Goal: Communication & Community: Answer question/provide support

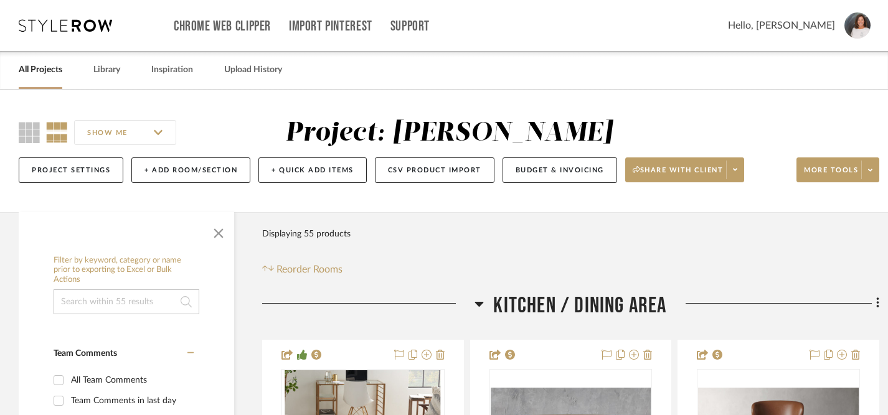
click at [45, 69] on link "All Projects" at bounding box center [41, 70] width 44 height 17
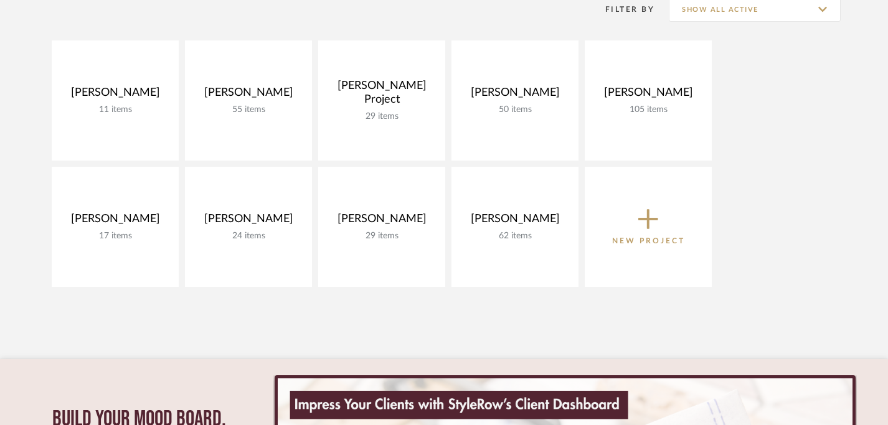
scroll to position [186, 0]
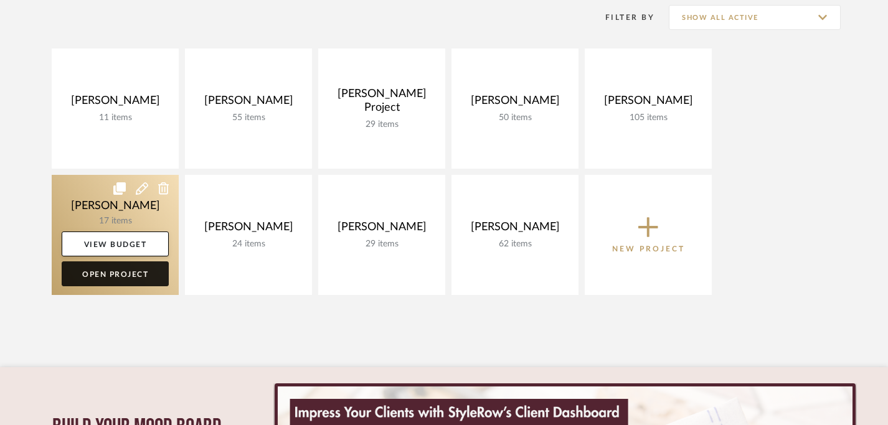
click at [129, 273] on link "Open Project" at bounding box center [115, 274] width 107 height 25
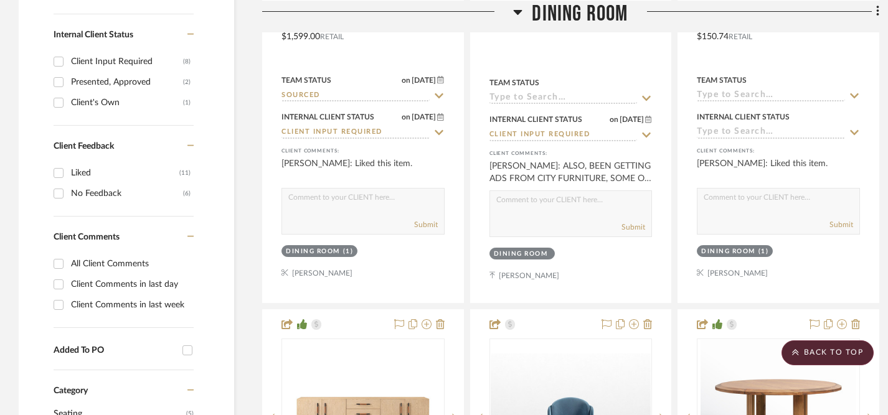
scroll to position [588, 0]
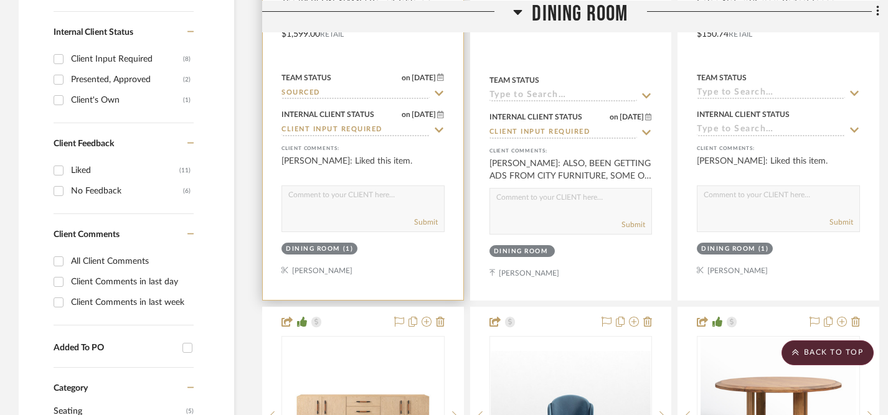
click at [319, 219] on div "Submit" at bounding box center [363, 222] width 162 height 17
click at [325, 199] on textarea at bounding box center [363, 198] width 162 height 24
type textarea "Hi [PERSON_NAME], this is the dining table that I was referring to in my earlie…"
click at [425, 220] on button "Submit" at bounding box center [426, 222] width 24 height 11
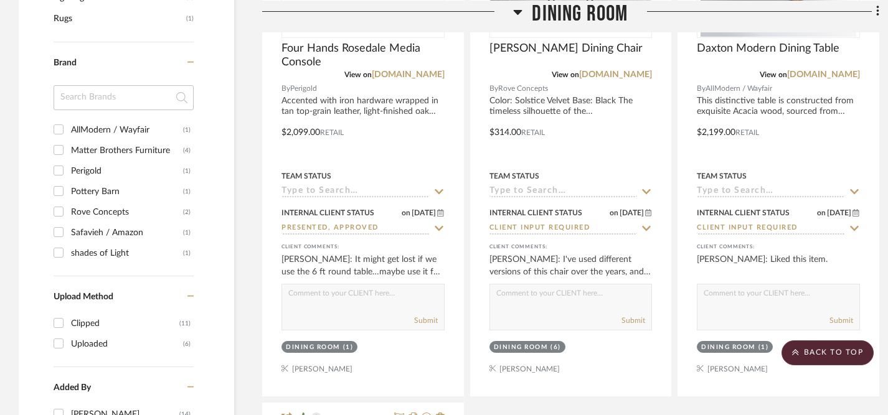
scroll to position [1061, 0]
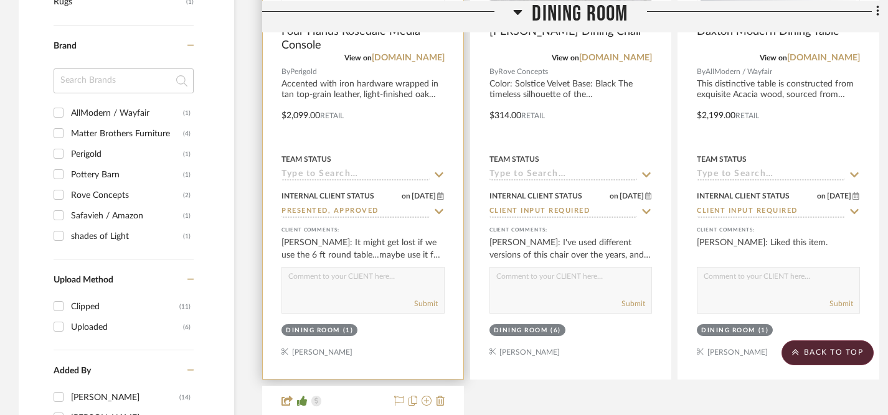
click at [380, 279] on textarea at bounding box center [363, 280] width 162 height 24
type textarea "We can absolutely try it in the living room! [PERSON_NAME] will be working on r…"
click at [421, 301] on button "Submit" at bounding box center [426, 303] width 24 height 11
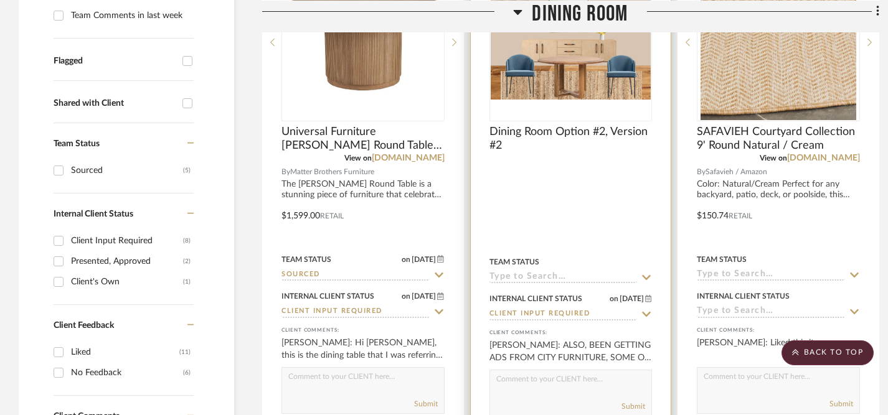
scroll to position [405, 0]
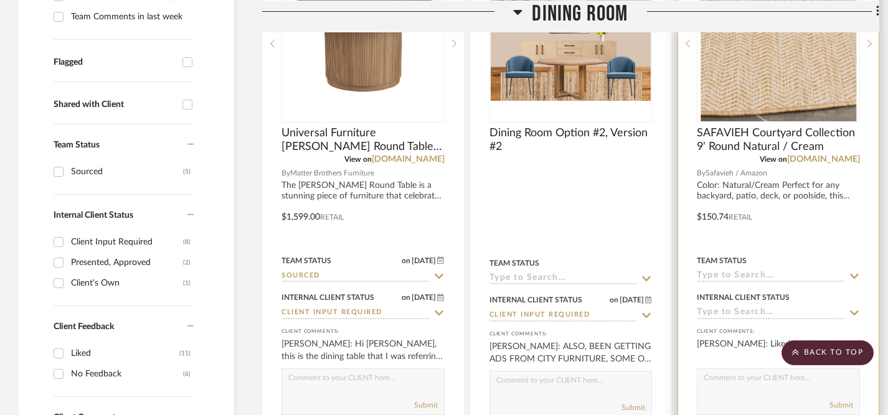
click at [806, 88] on img "0" at bounding box center [778, 44] width 156 height 156
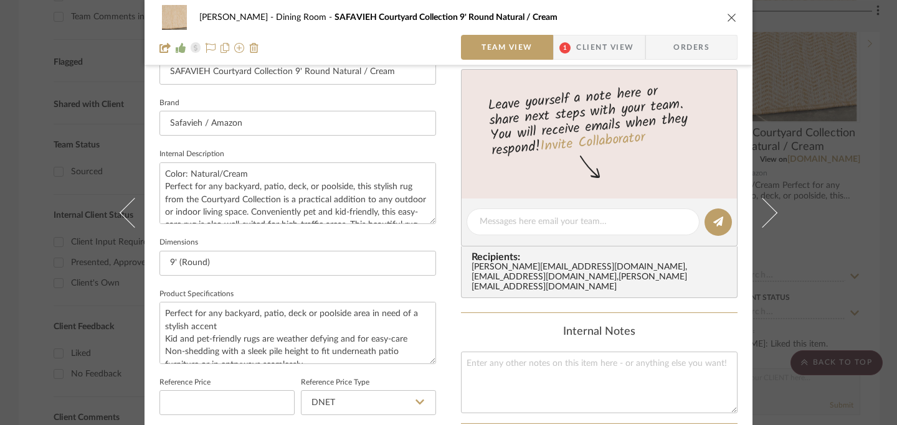
scroll to position [374, 0]
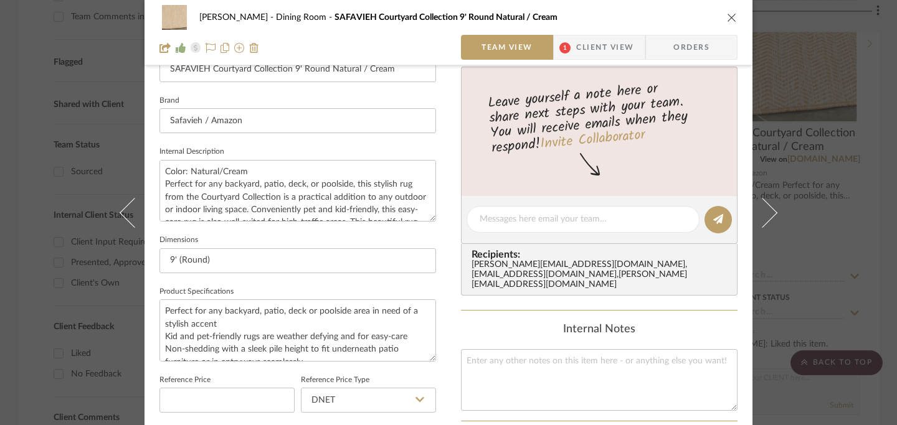
click at [727, 21] on icon "close" at bounding box center [732, 17] width 10 height 10
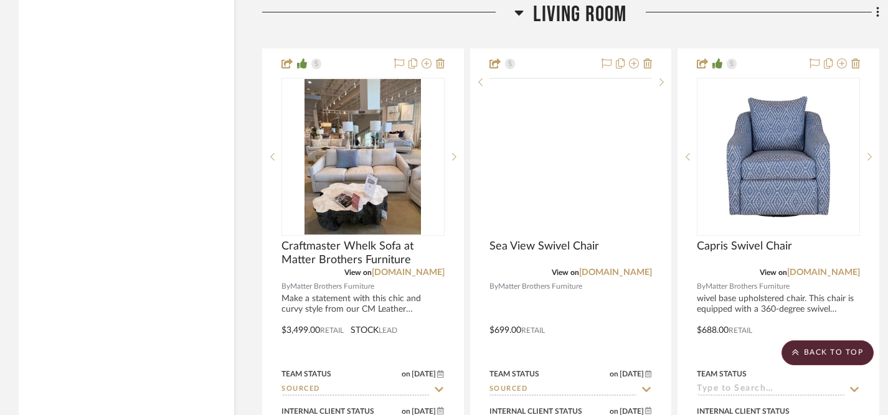
scroll to position [3306, 0]
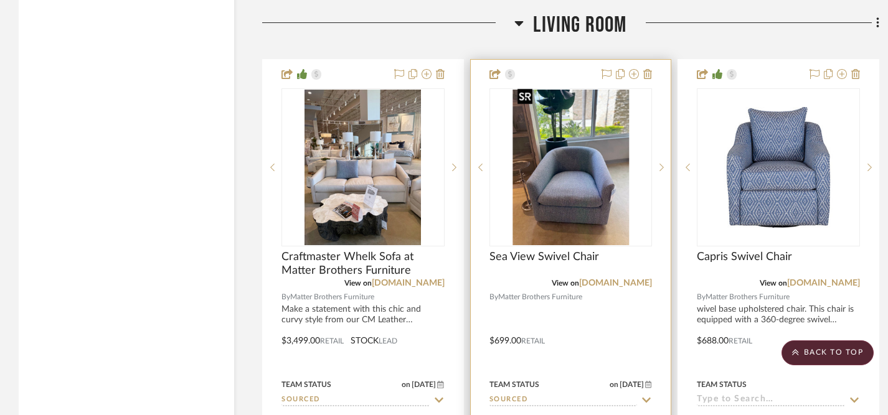
click at [580, 186] on img "0" at bounding box center [570, 168] width 116 height 156
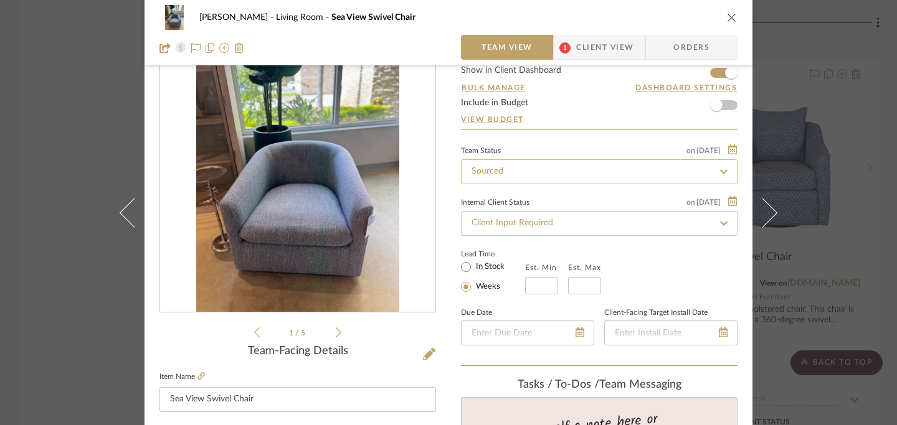
scroll to position [0, 0]
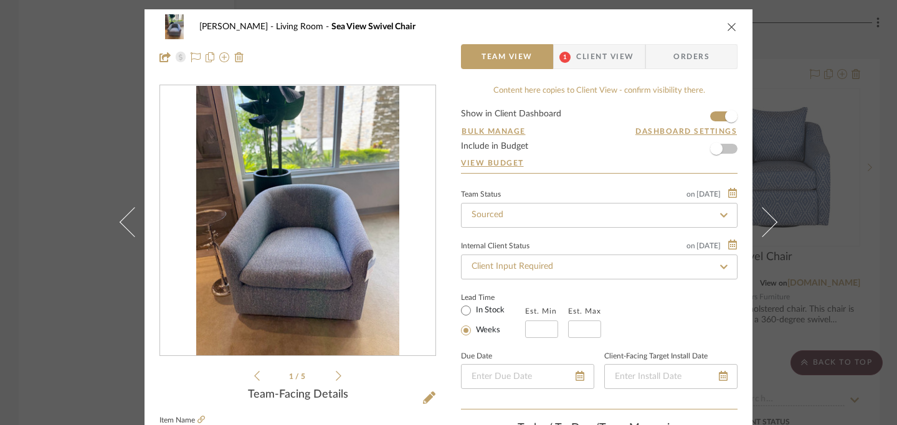
click at [728, 29] on icon "close" at bounding box center [732, 27] width 10 height 10
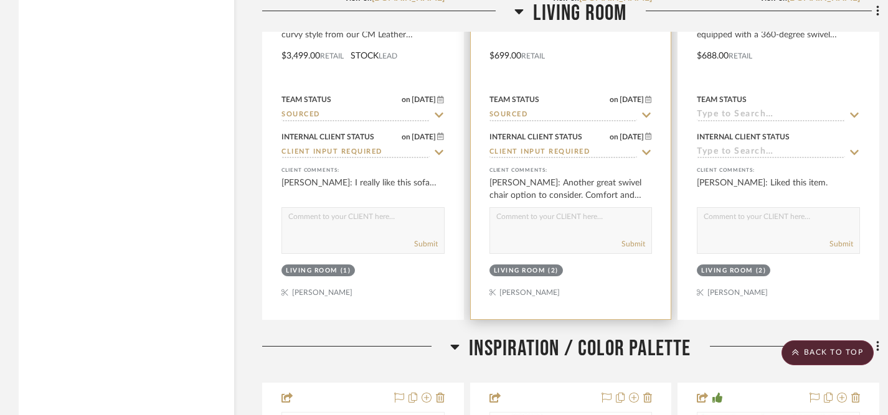
scroll to position [3592, 0]
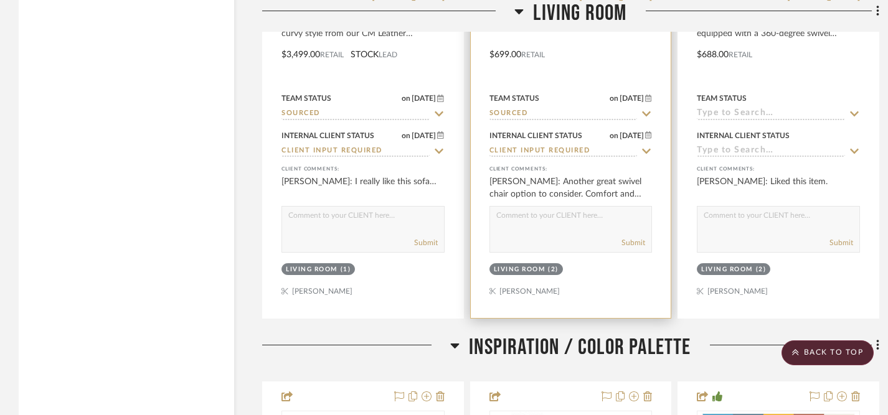
click at [569, 218] on textarea at bounding box center [571, 219] width 162 height 24
type textarea "These are the swivel chairs that we are recommending with the leather sofa from…"
click at [626, 238] on button "Submit" at bounding box center [633, 242] width 24 height 11
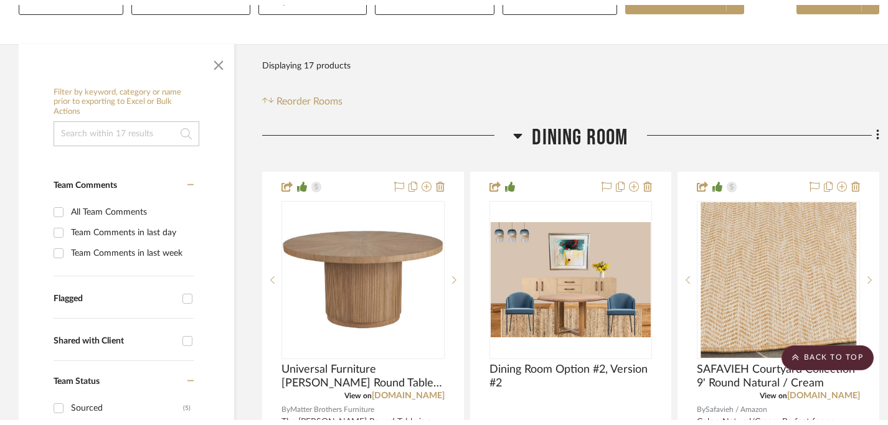
scroll to position [0, 0]
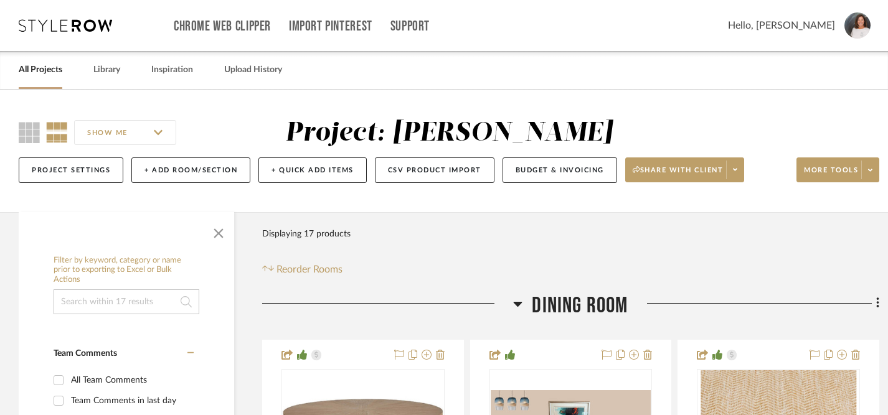
click at [51, 72] on link "All Projects" at bounding box center [41, 70] width 44 height 17
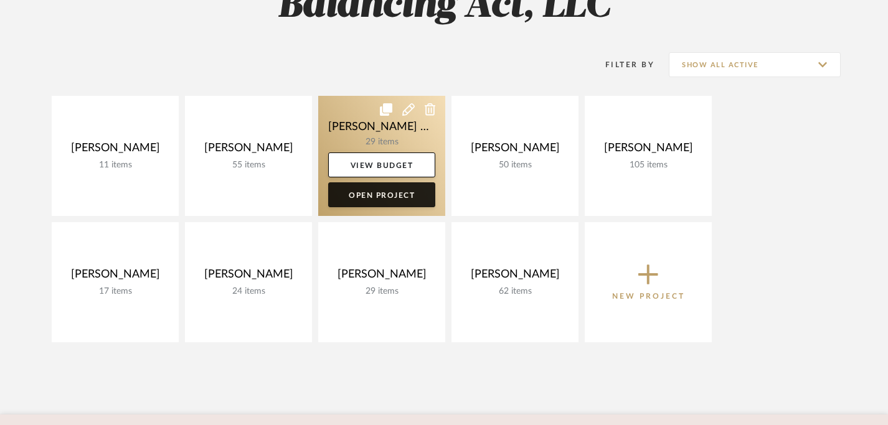
scroll to position [139, 0]
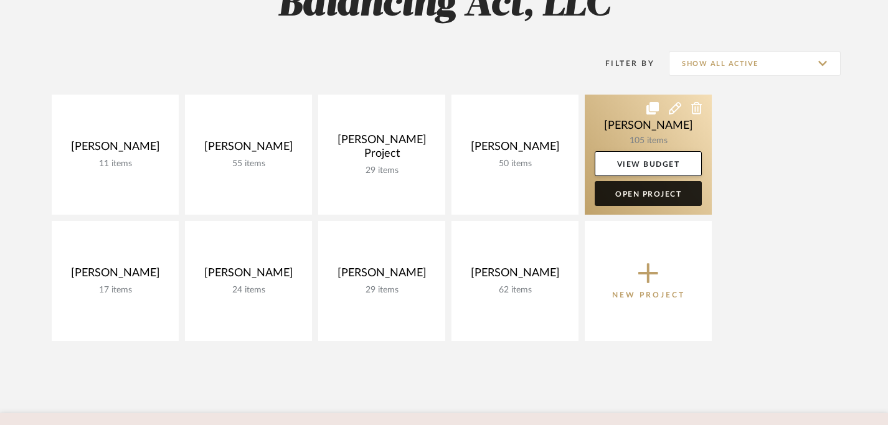
click at [649, 196] on link "Open Project" at bounding box center [648, 193] width 107 height 25
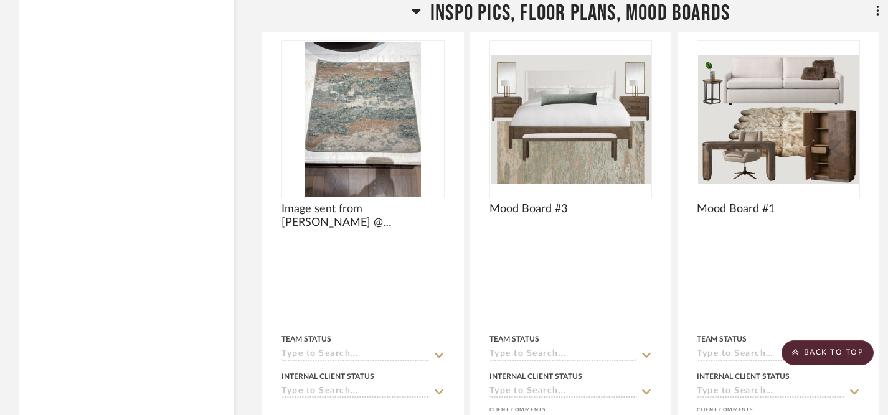
scroll to position [14978, 0]
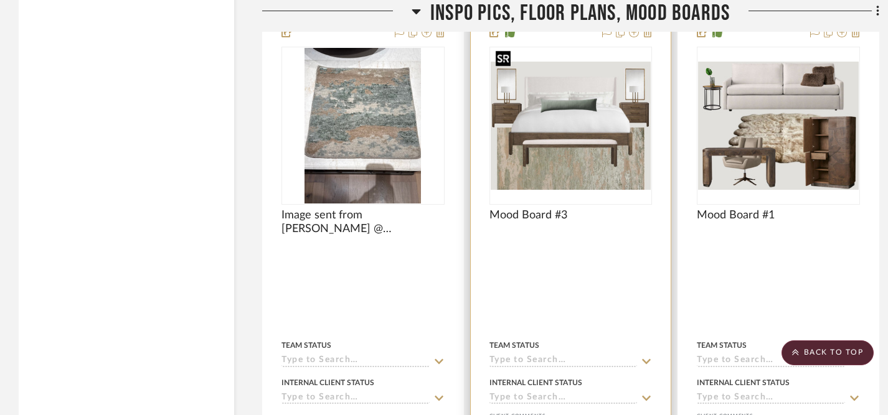
click at [0, 0] on img at bounding box center [0, 0] width 0 height 0
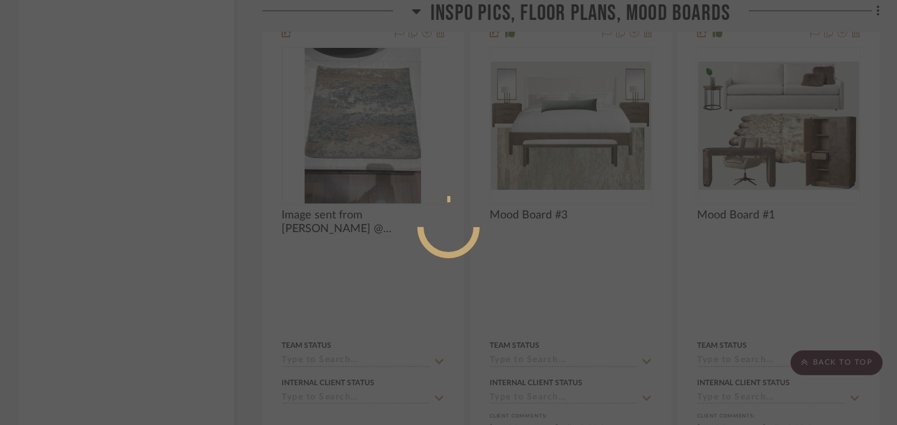
scroll to position [34, 0]
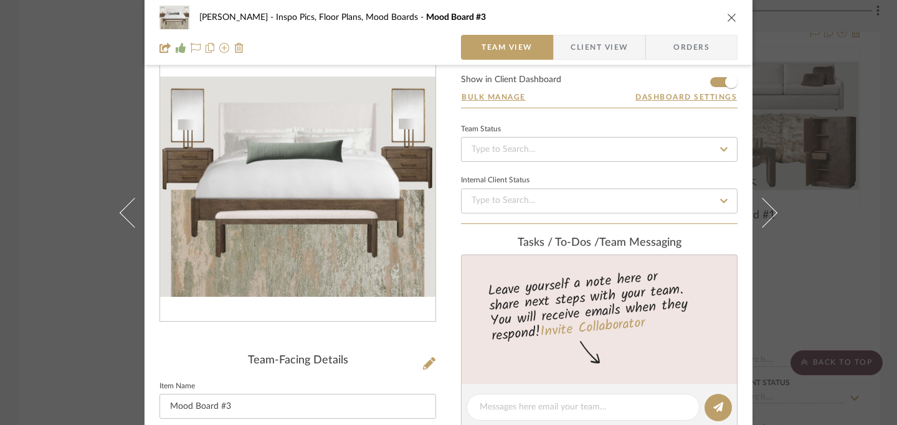
click at [733, 20] on div "[PERSON_NAME] Inspo Pics, Floor Plans, Mood Boards Mood Board #3 Team View Clie…" at bounding box center [448, 32] width 608 height 65
click at [727, 21] on icon "close" at bounding box center [732, 17] width 10 height 10
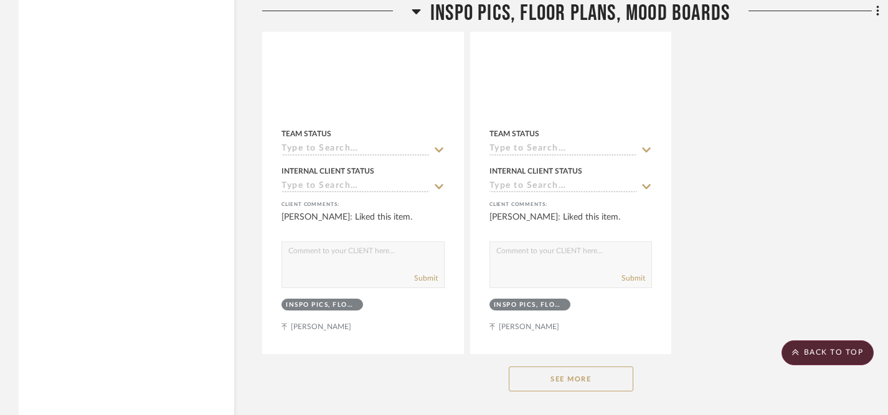
scroll to position [15797, 0]
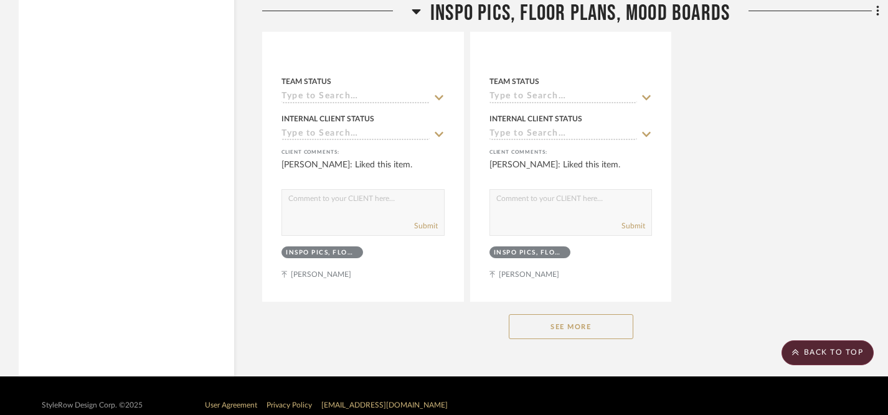
click at [539, 314] on button "See More" at bounding box center [571, 326] width 125 height 25
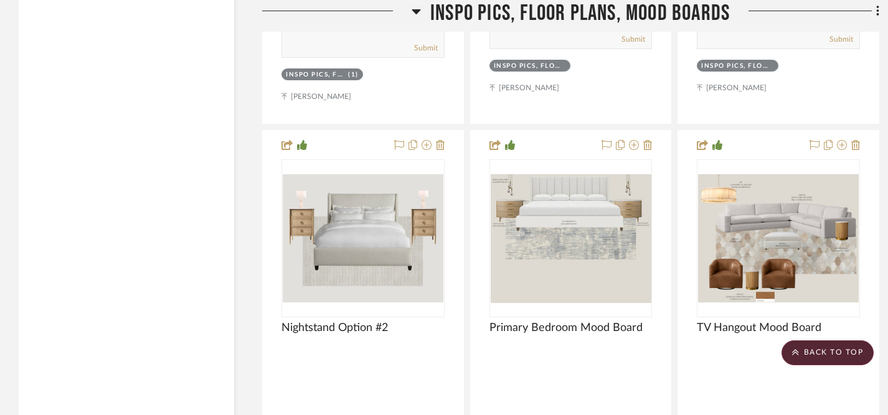
scroll to position [17096, 0]
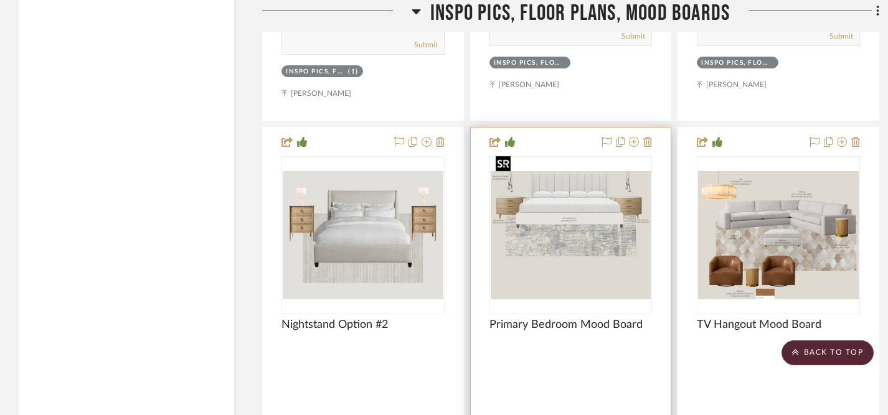
click at [620, 246] on img "0" at bounding box center [571, 235] width 161 height 128
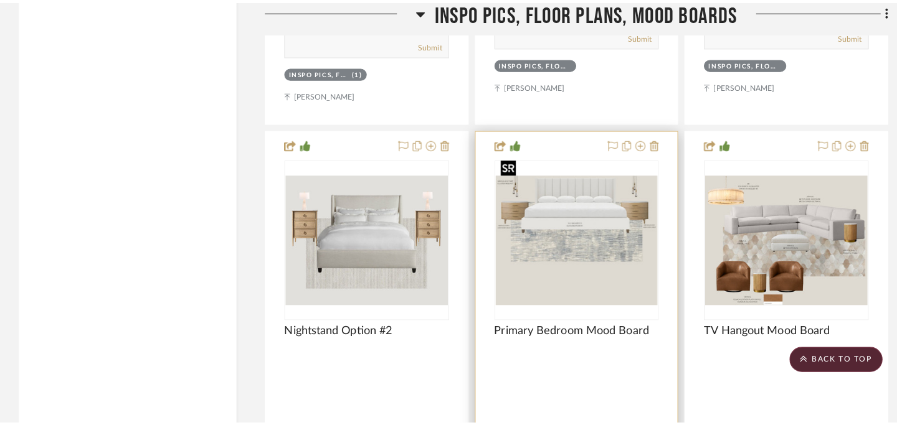
scroll to position [0, 0]
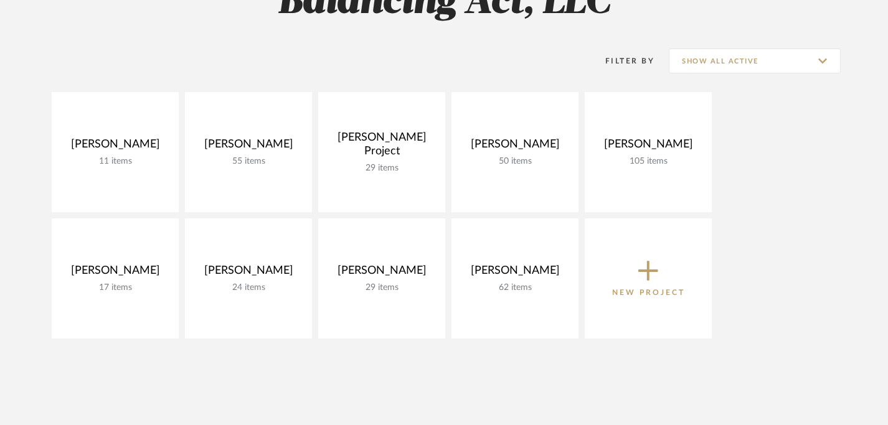
scroll to position [139, 0]
